Goal: Information Seeking & Learning: Learn about a topic

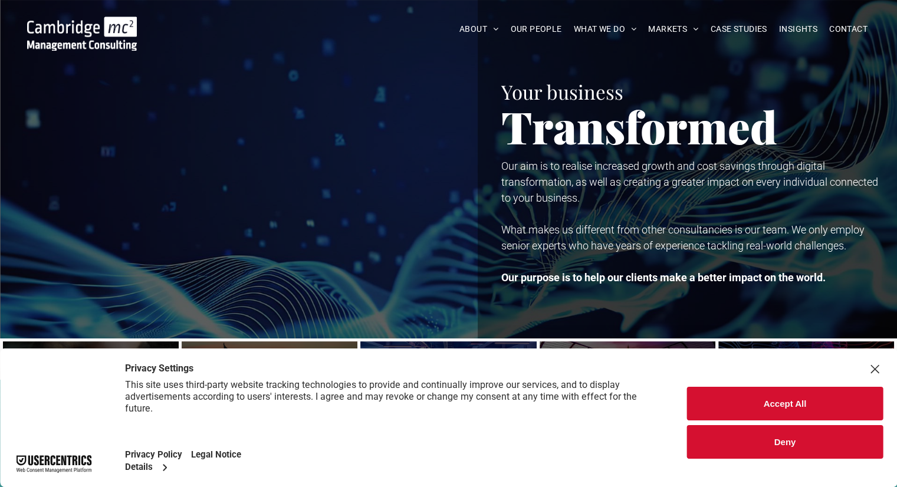
click at [518, 27] on span "OUR PEOPLE" at bounding box center [535, 29] width 51 height 18
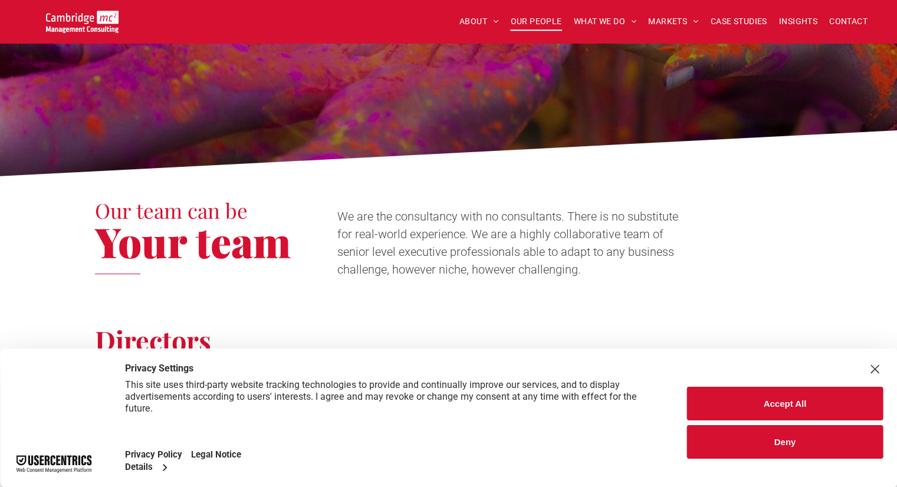
scroll to position [236, 0]
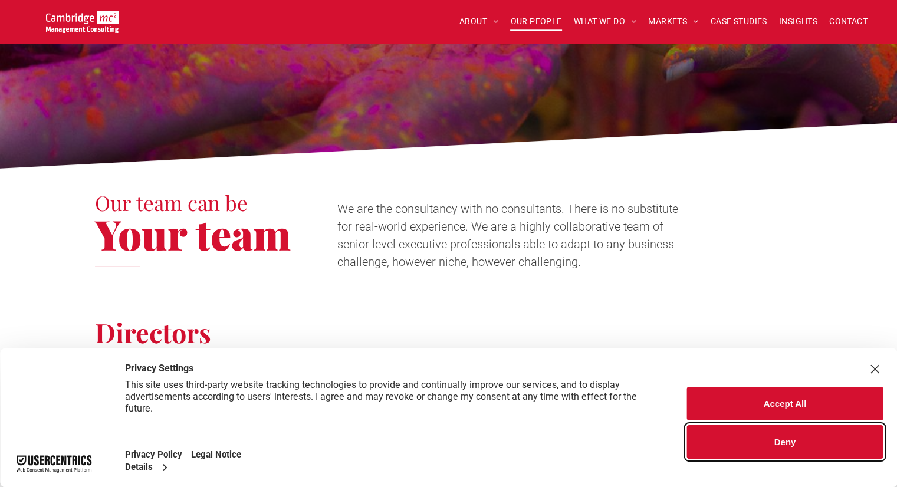
drag, startPoint x: 780, startPoint y: 443, endPoint x: 777, endPoint y: 437, distance: 6.9
click at [780, 441] on button "Deny" at bounding box center [785, 442] width 196 height 34
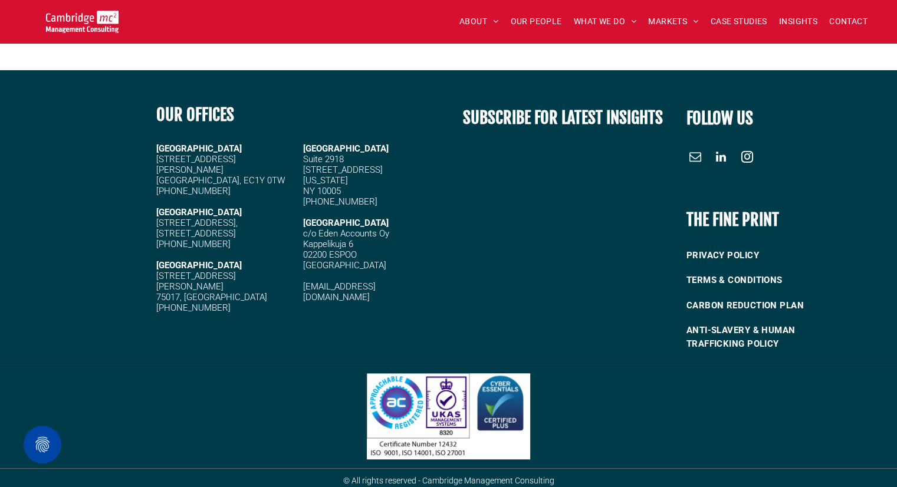
scroll to position [5133, 0]
